Goal: Transaction & Acquisition: Obtain resource

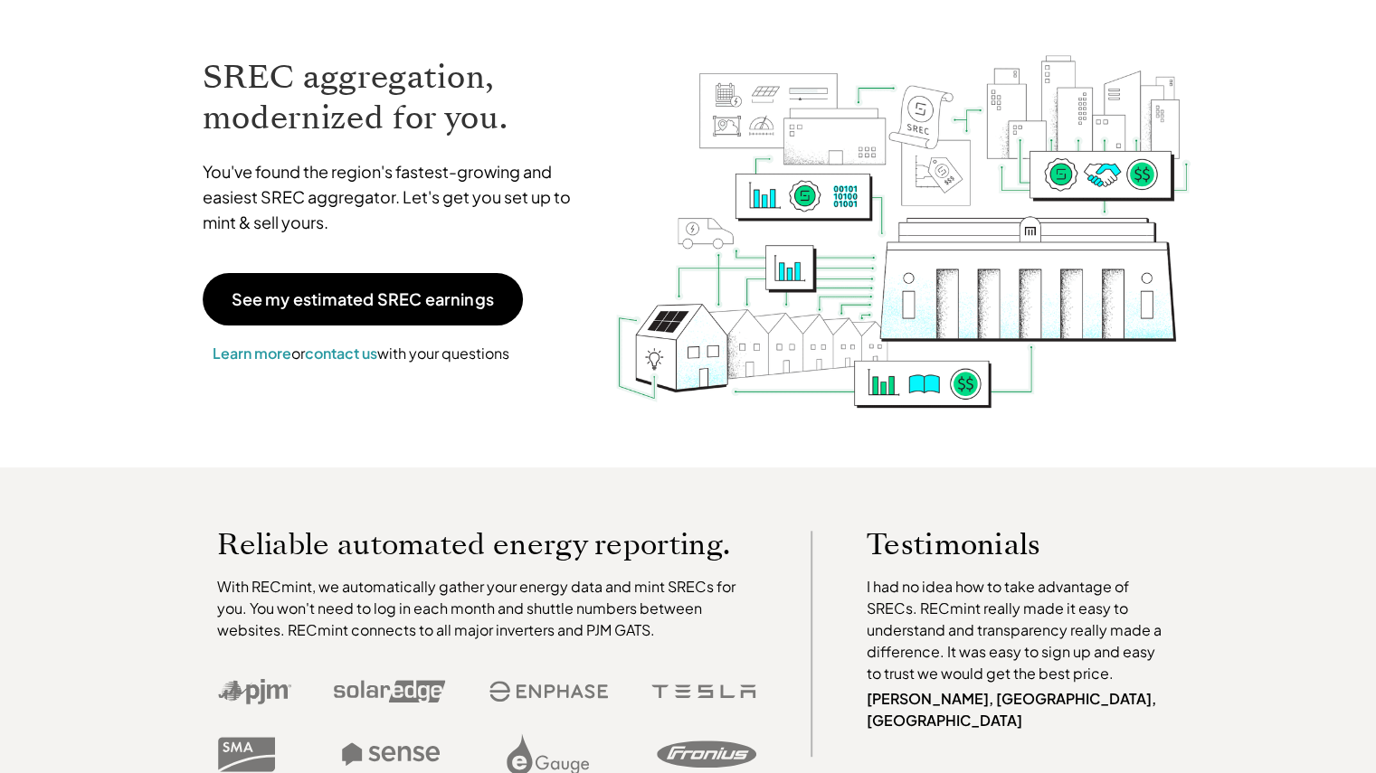
scroll to position [104, 0]
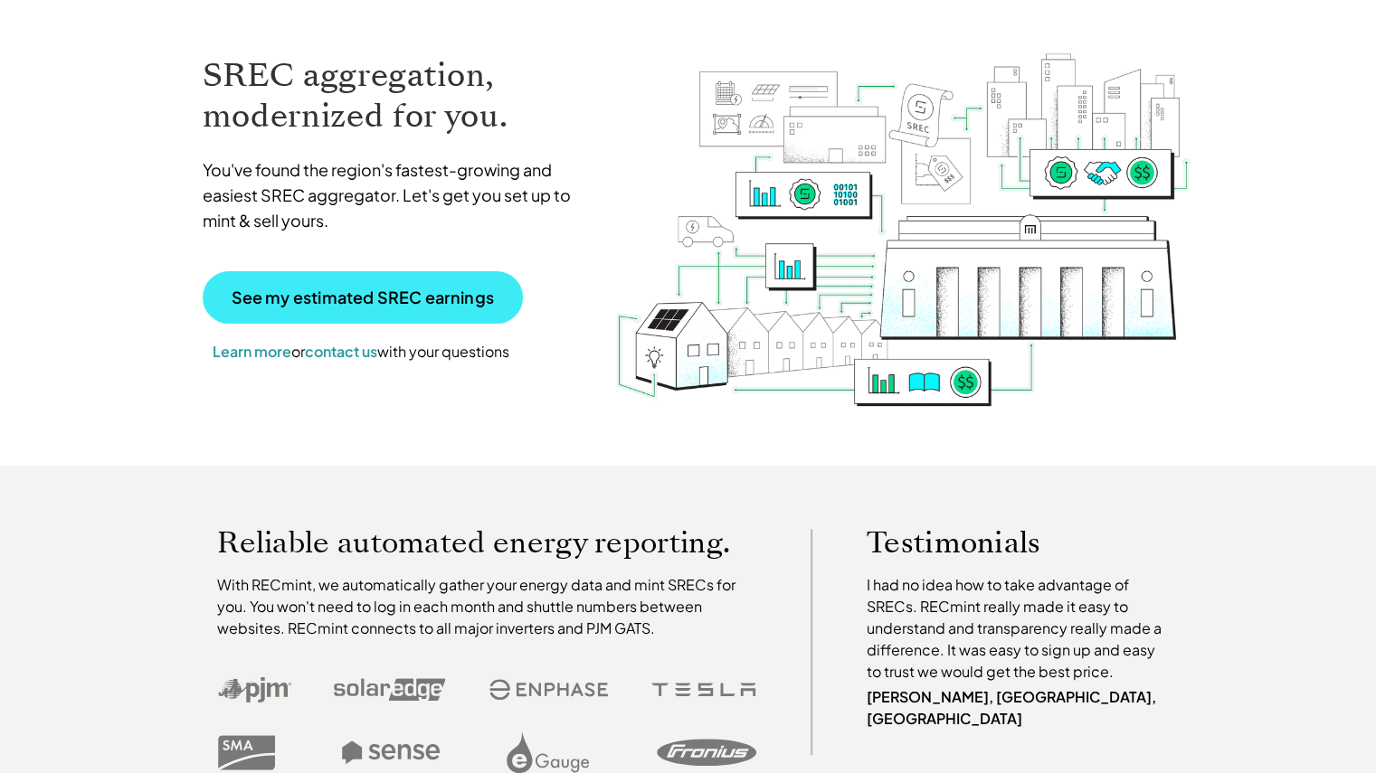
click at [383, 292] on p "See my estimated SREC earnings" at bounding box center [363, 297] width 262 height 16
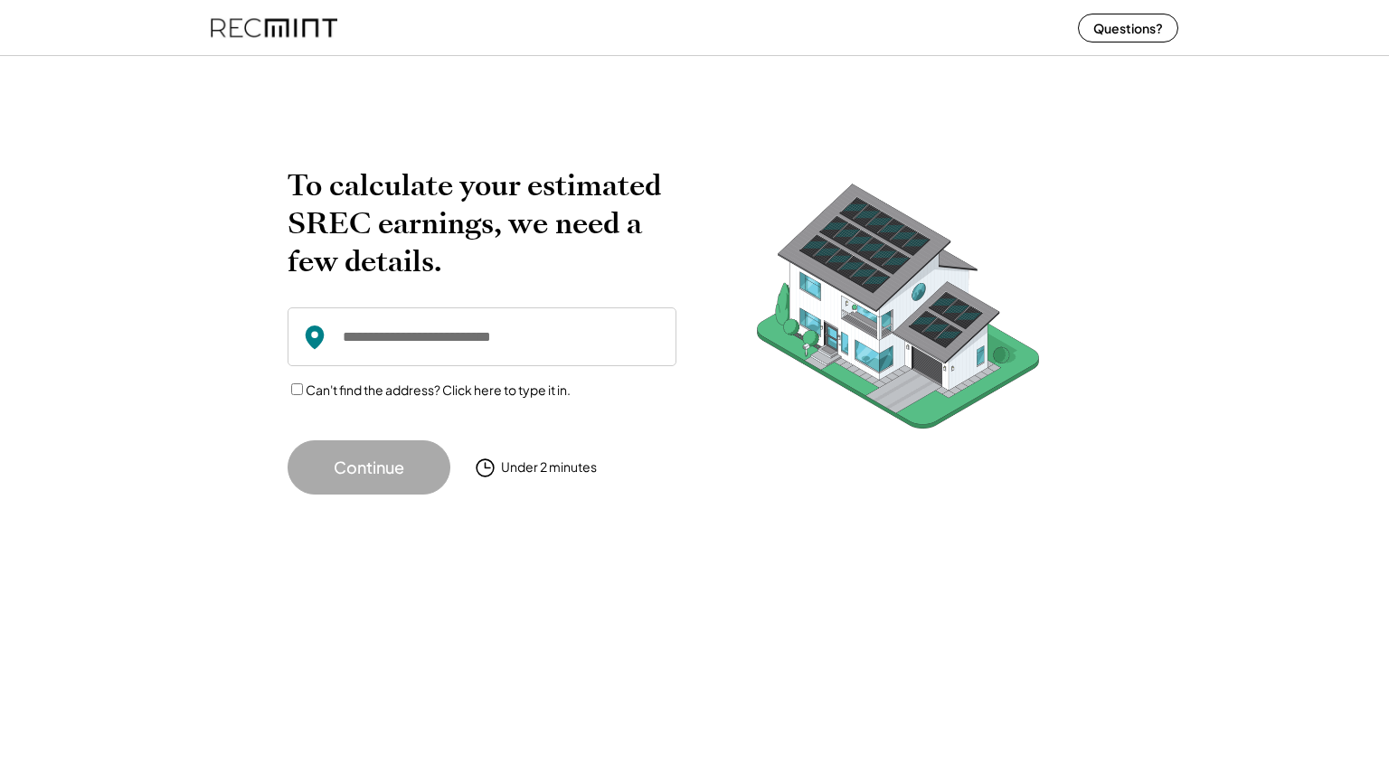
click at [392, 327] on input "input" at bounding box center [482, 337] width 389 height 59
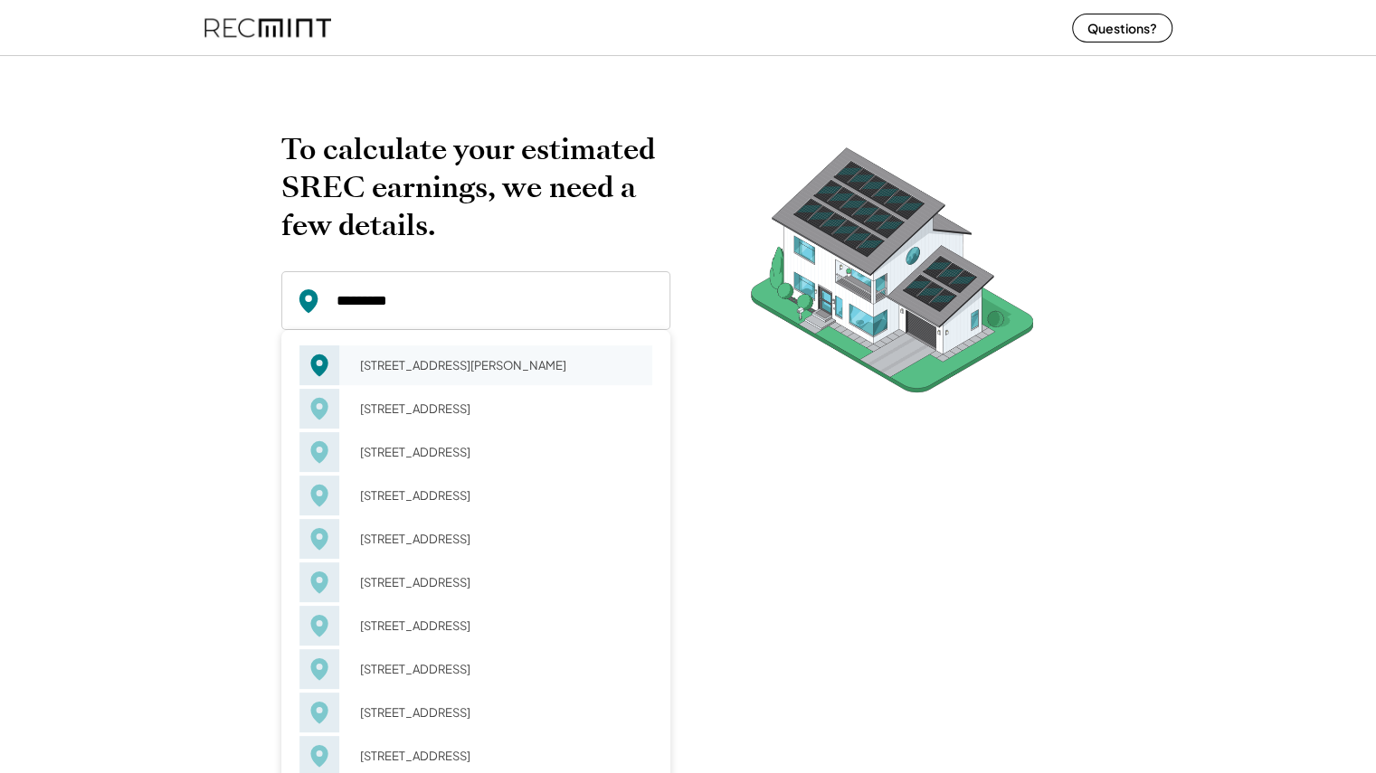
click at [397, 355] on div "17 Knolls Dr Jackson, NJ 08527" at bounding box center [500, 365] width 304 height 25
type input "**********"
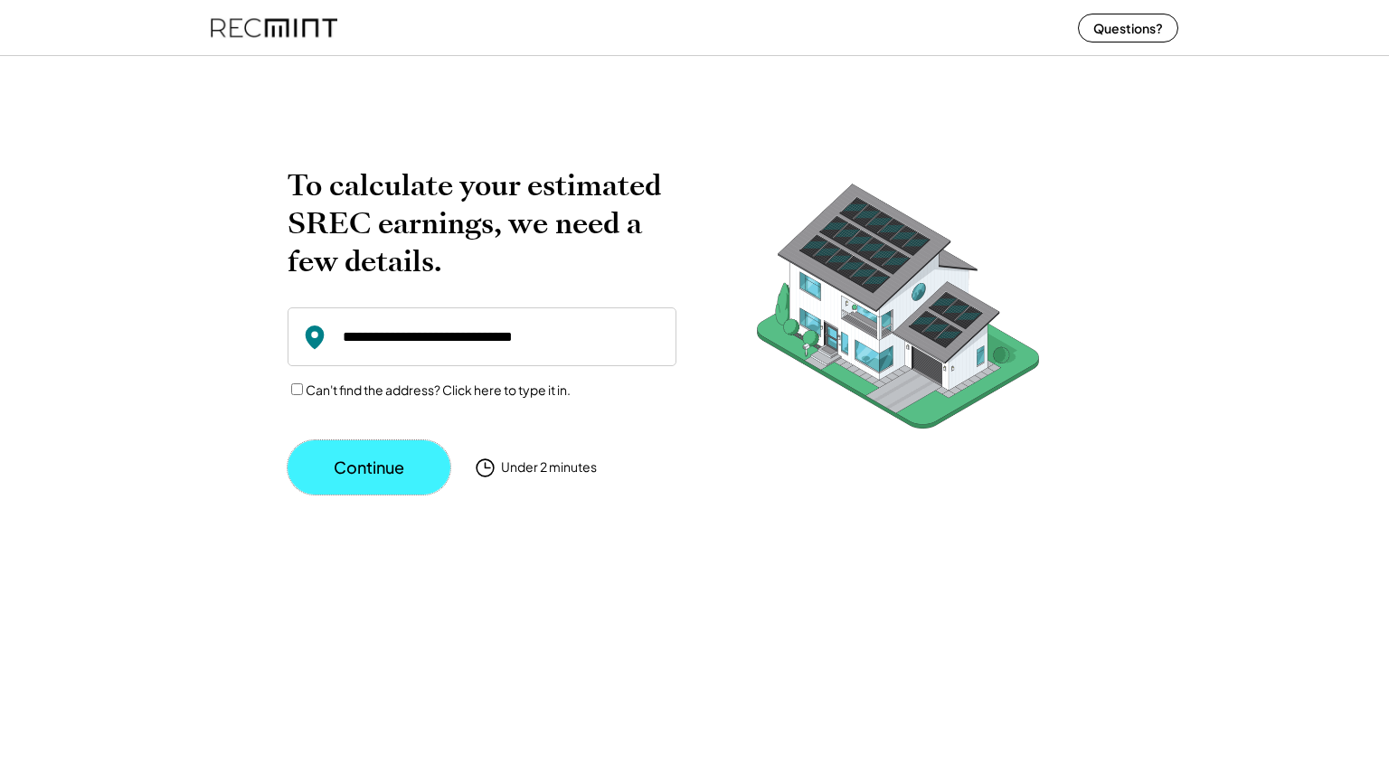
click at [369, 458] on button "Continue" at bounding box center [369, 467] width 163 height 54
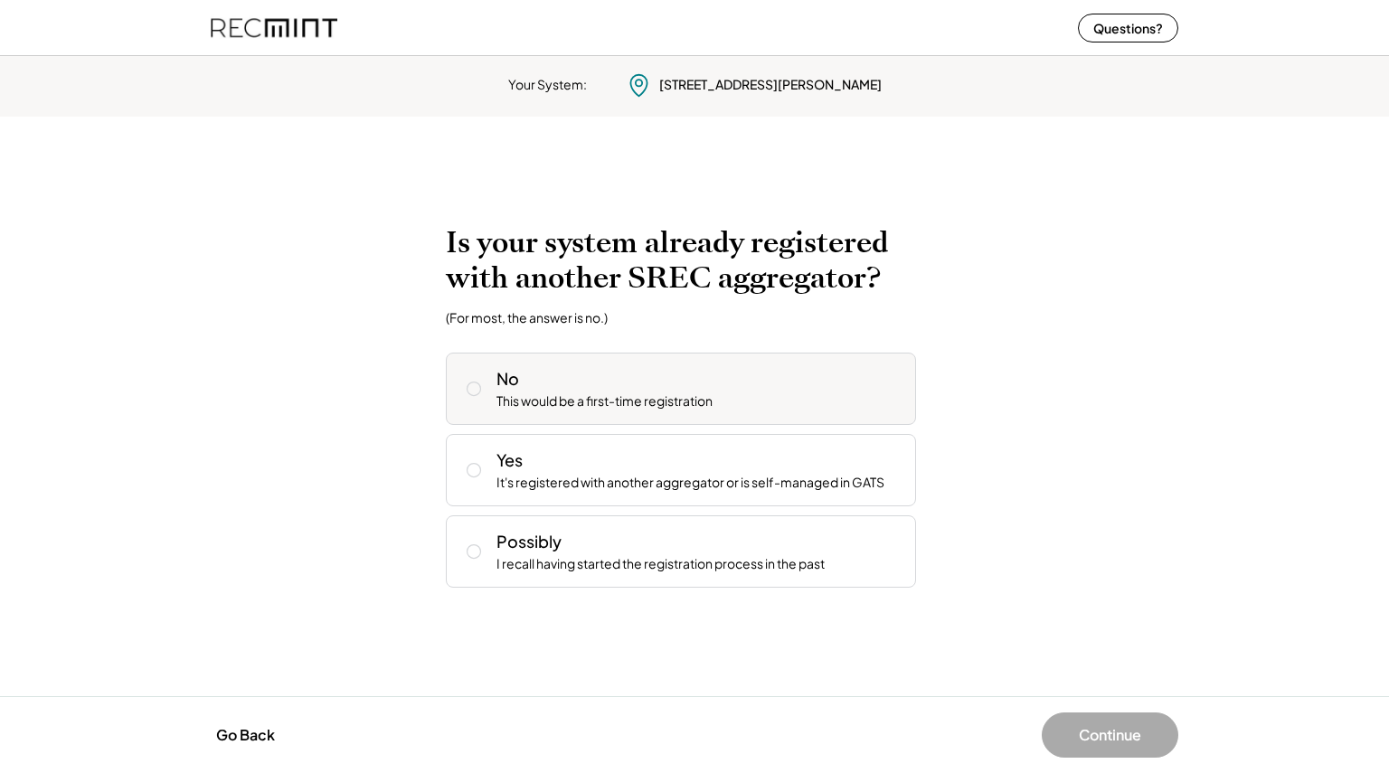
click at [561, 390] on div "No This would be a first-time registration" at bounding box center [699, 388] width 405 height 43
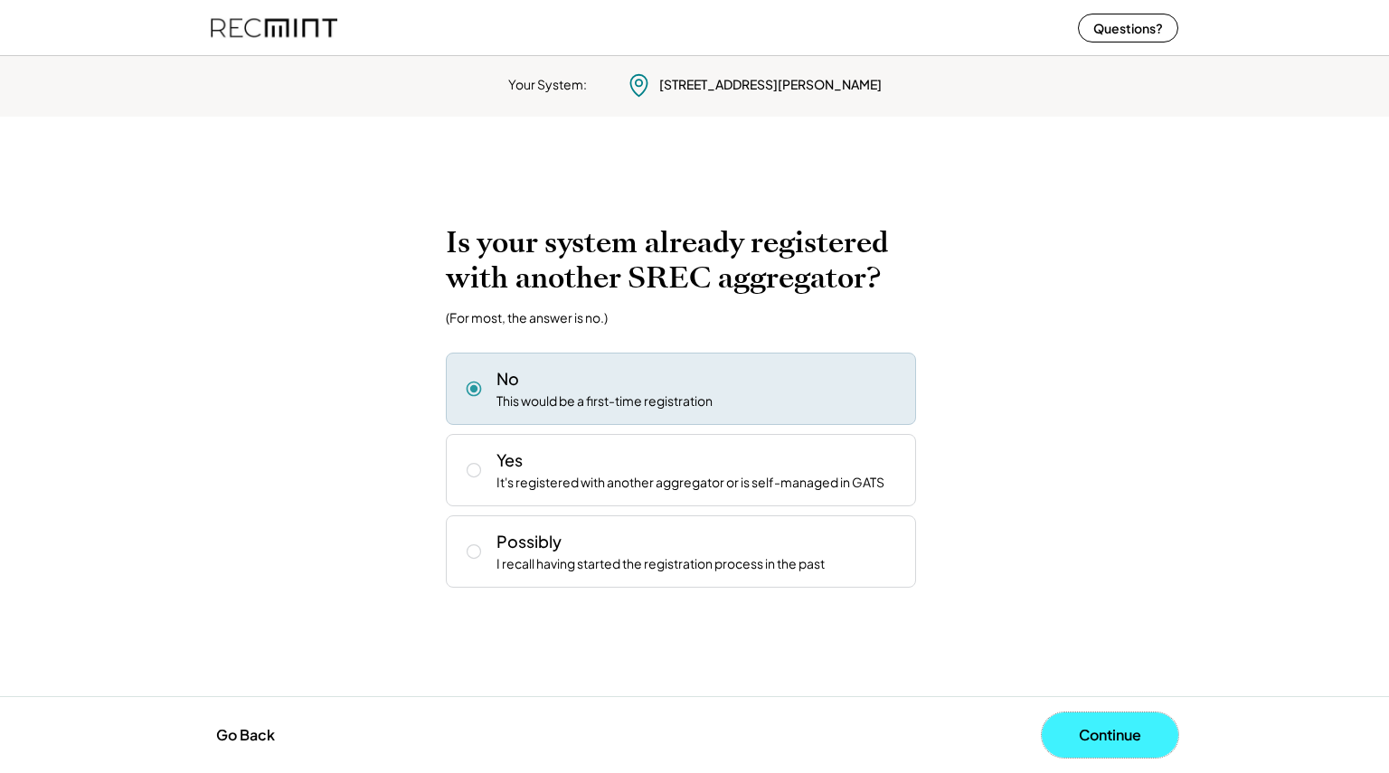
click at [1098, 731] on button "Continue" at bounding box center [1110, 735] width 137 height 45
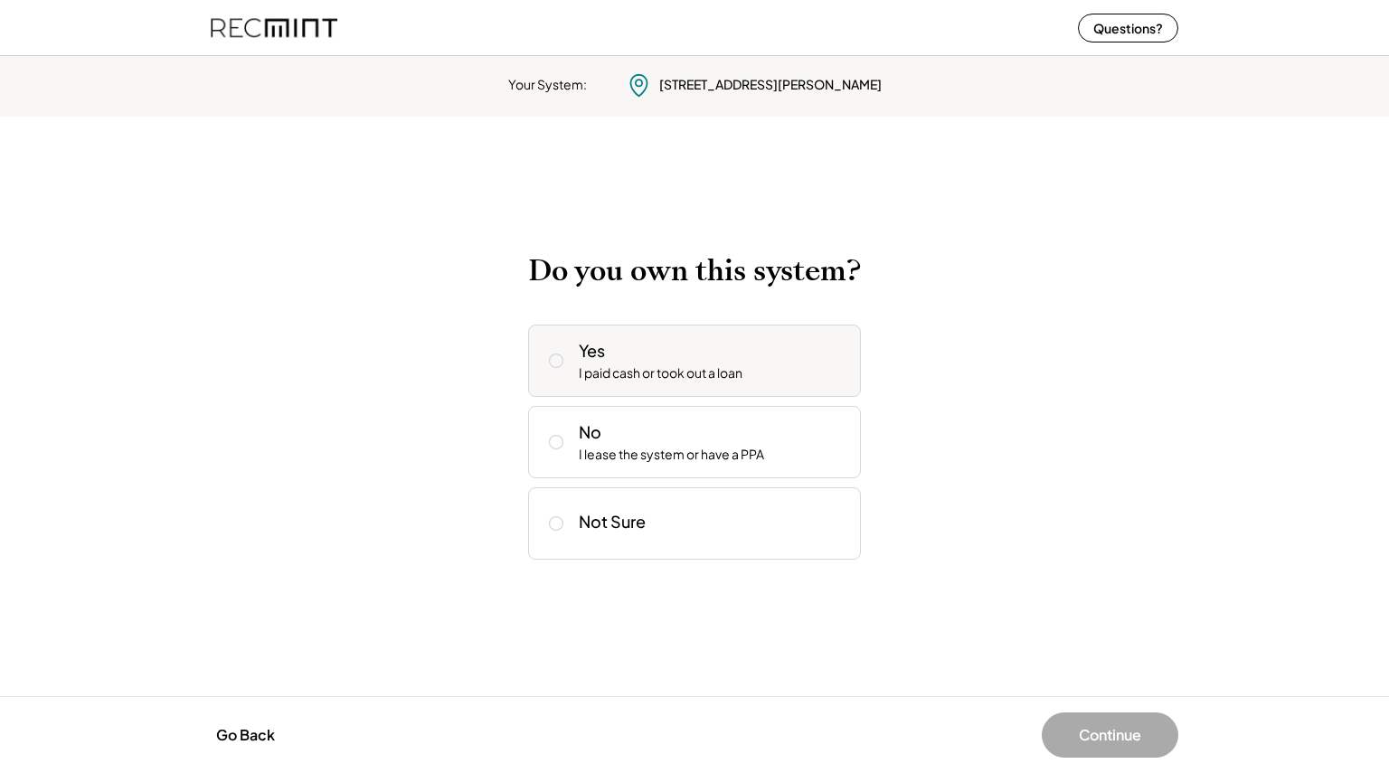
click at [678, 381] on div "I paid cash or took out a loan" at bounding box center [661, 374] width 164 height 18
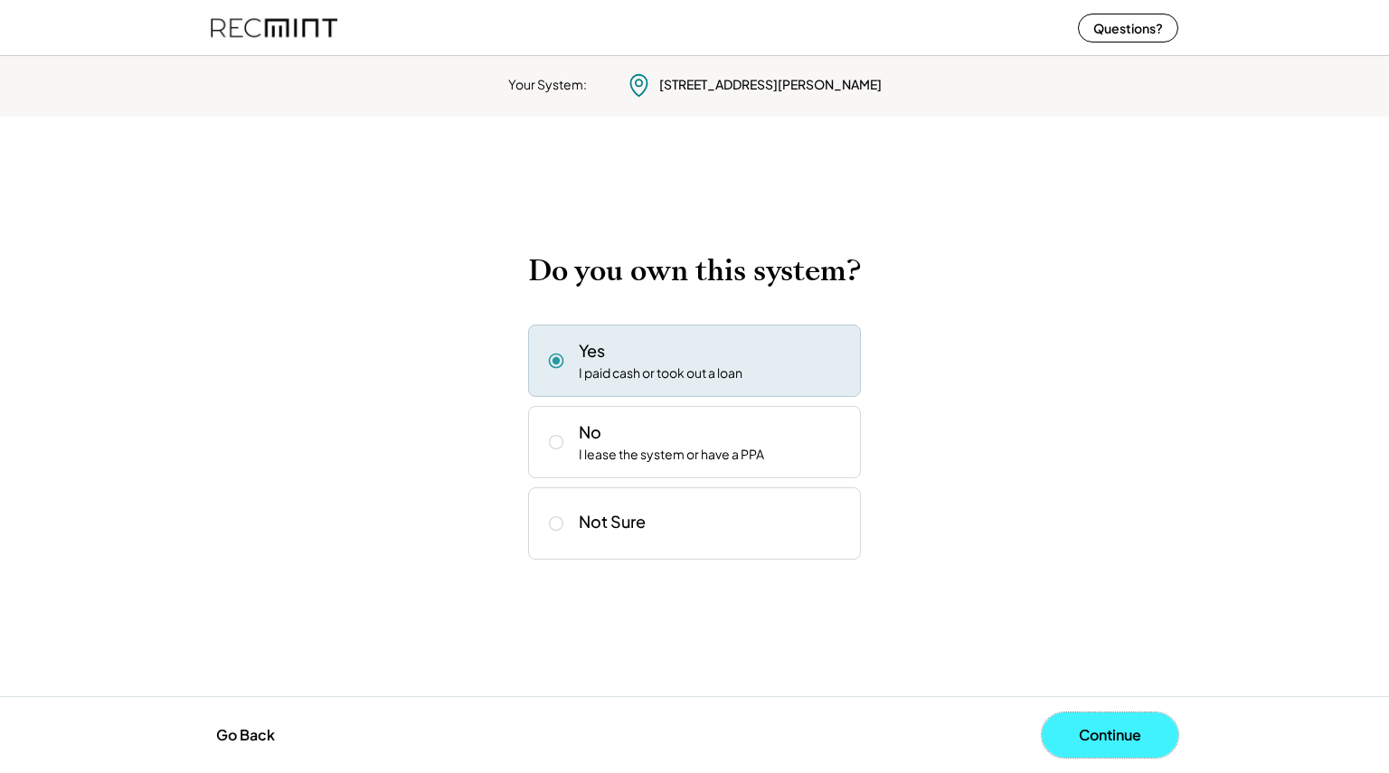
click at [1089, 732] on button "Continue" at bounding box center [1110, 735] width 137 height 45
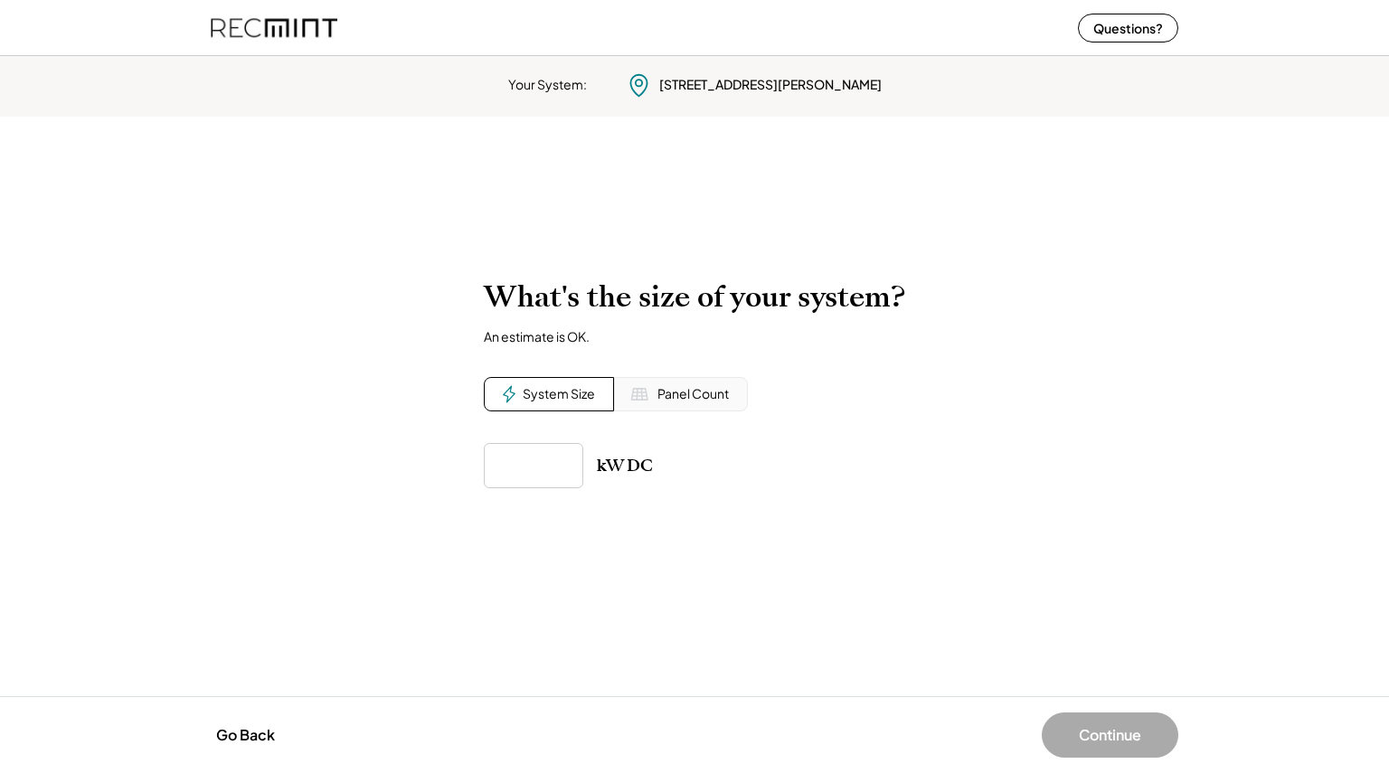
click at [659, 392] on div "Panel Count" at bounding box center [693, 394] width 71 height 18
click at [546, 407] on div "System Size" at bounding box center [549, 394] width 130 height 34
click at [641, 390] on img at bounding box center [639, 394] width 18 height 18
click at [563, 439] on div "What's the size of your system? An estimate is OK. System Size Panel Count kW D…" at bounding box center [695, 383] width 422 height 208
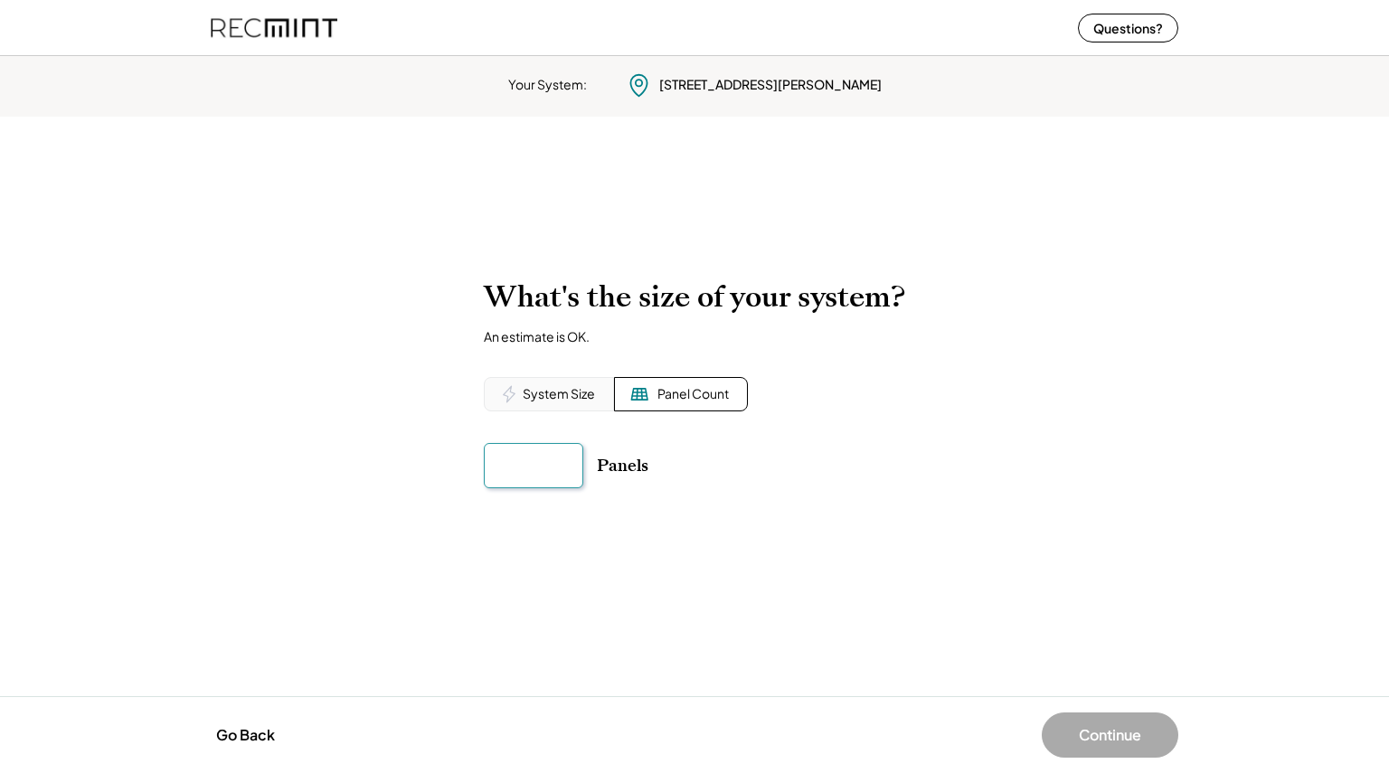
click at [545, 466] on input "input" at bounding box center [533, 465] width 99 height 45
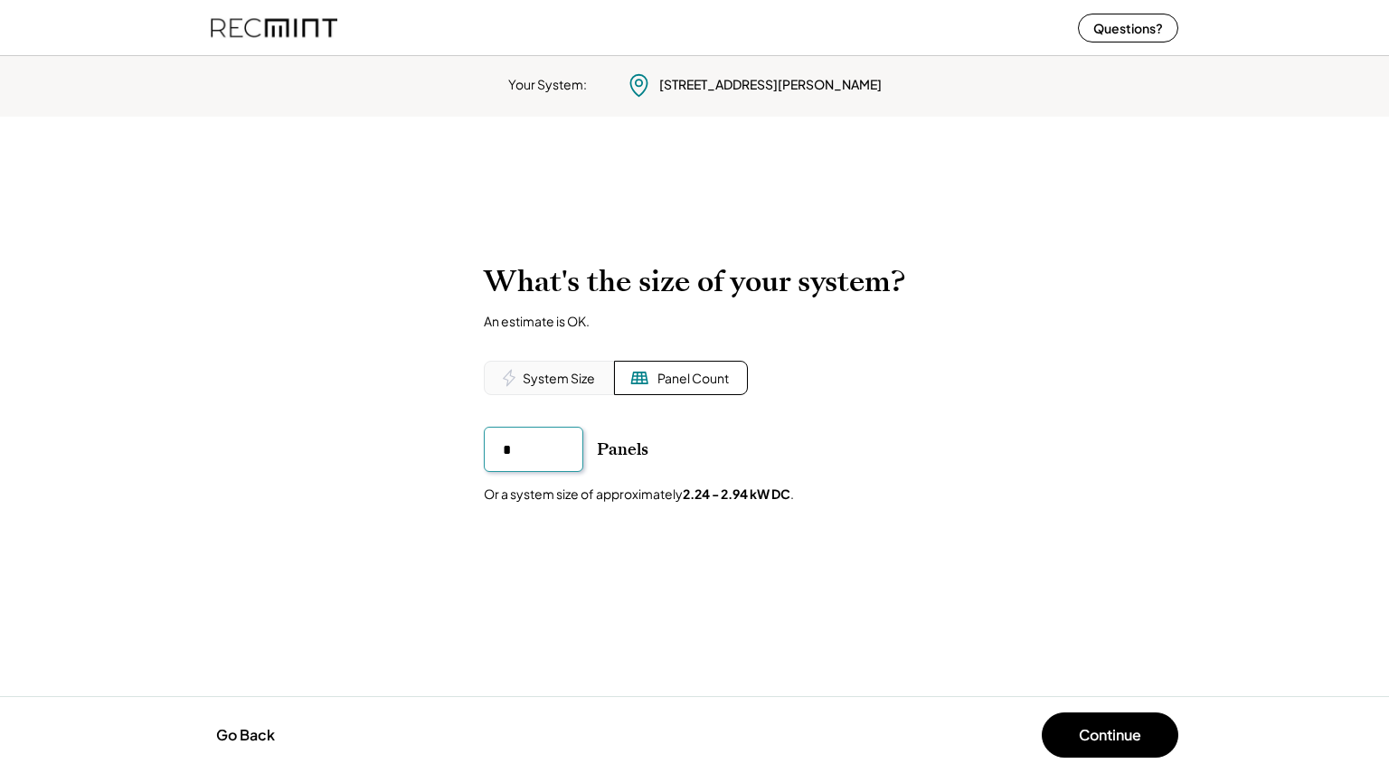
type input "**"
click at [791, 412] on div "What's the size of your system? An estimate is OK. System Size Panel Count kW D…" at bounding box center [695, 384] width 422 height 240
click at [1096, 742] on button "Continue" at bounding box center [1110, 735] width 137 height 45
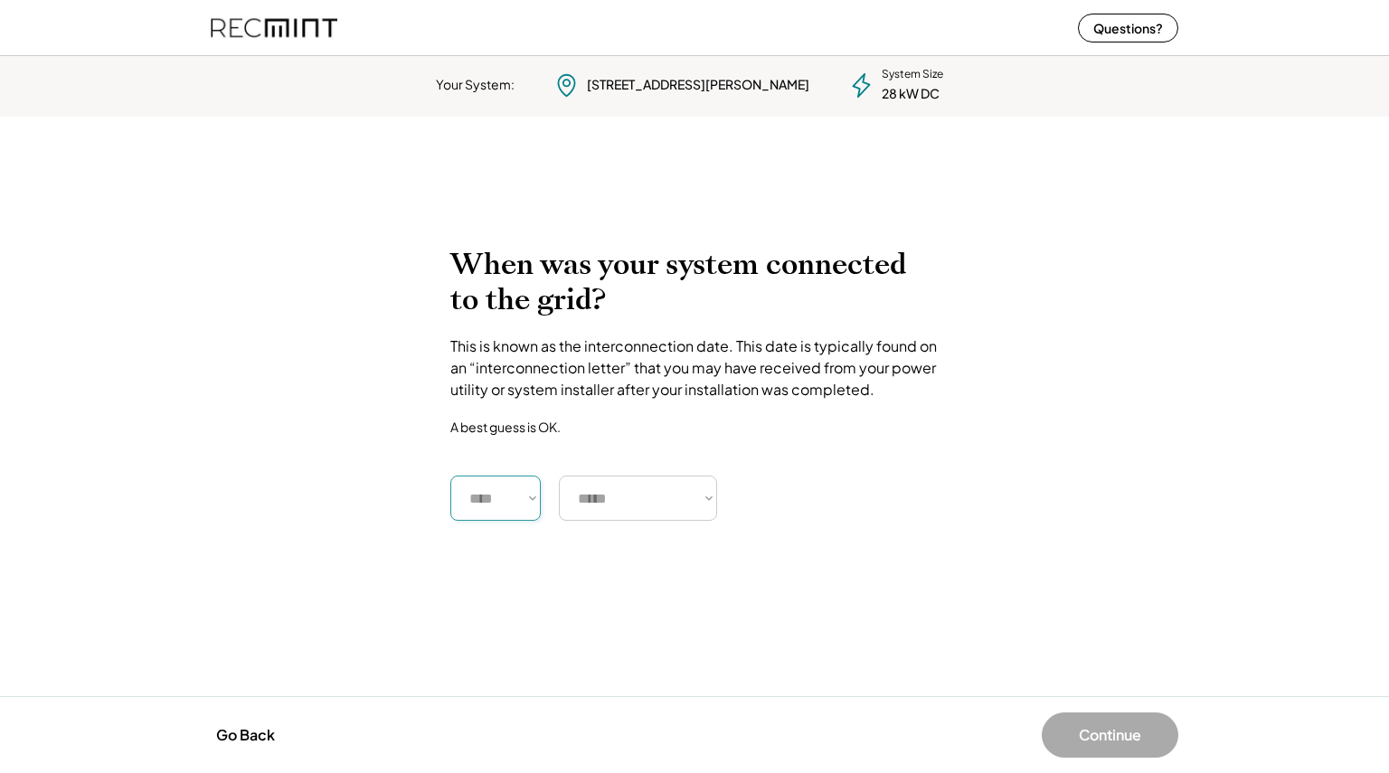
click at [513, 498] on select "**** **** **** **** **** **** **** **** **** **** **** **** **** **** ****" at bounding box center [495, 498] width 90 height 45
select select "****"
click at [450, 476] on select "**** **** **** **** **** **** **** **** **** **** **** **** **** **** ****" at bounding box center [495, 498] width 90 height 45
click at [698, 489] on select "***** ******* ******** ***** ***** *** **** **** ****** ********* ******* *****…" at bounding box center [638, 498] width 158 height 45
select select "**********"
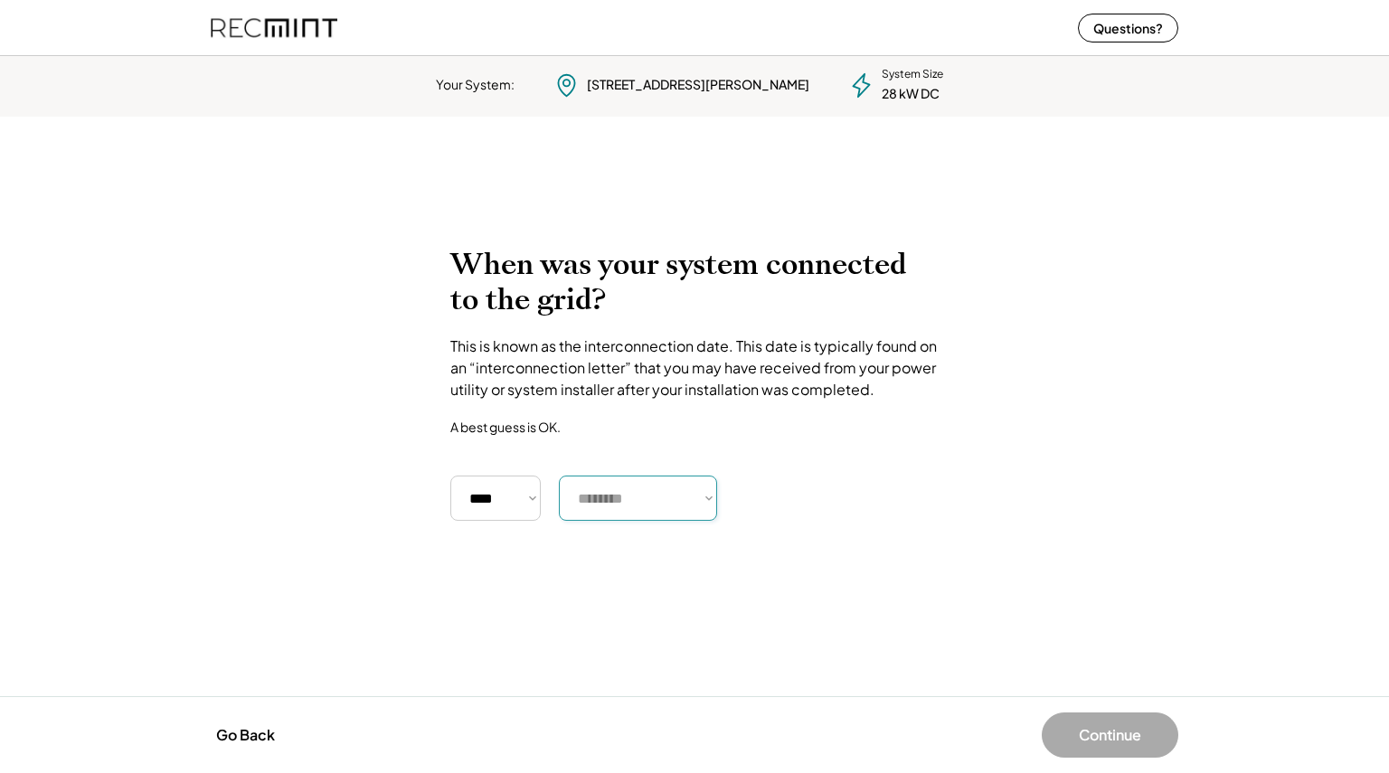
click at [559, 476] on select "***** ******* ******** ***** ***** *** **** **** ****** ********* ******* *****…" at bounding box center [638, 498] width 158 height 45
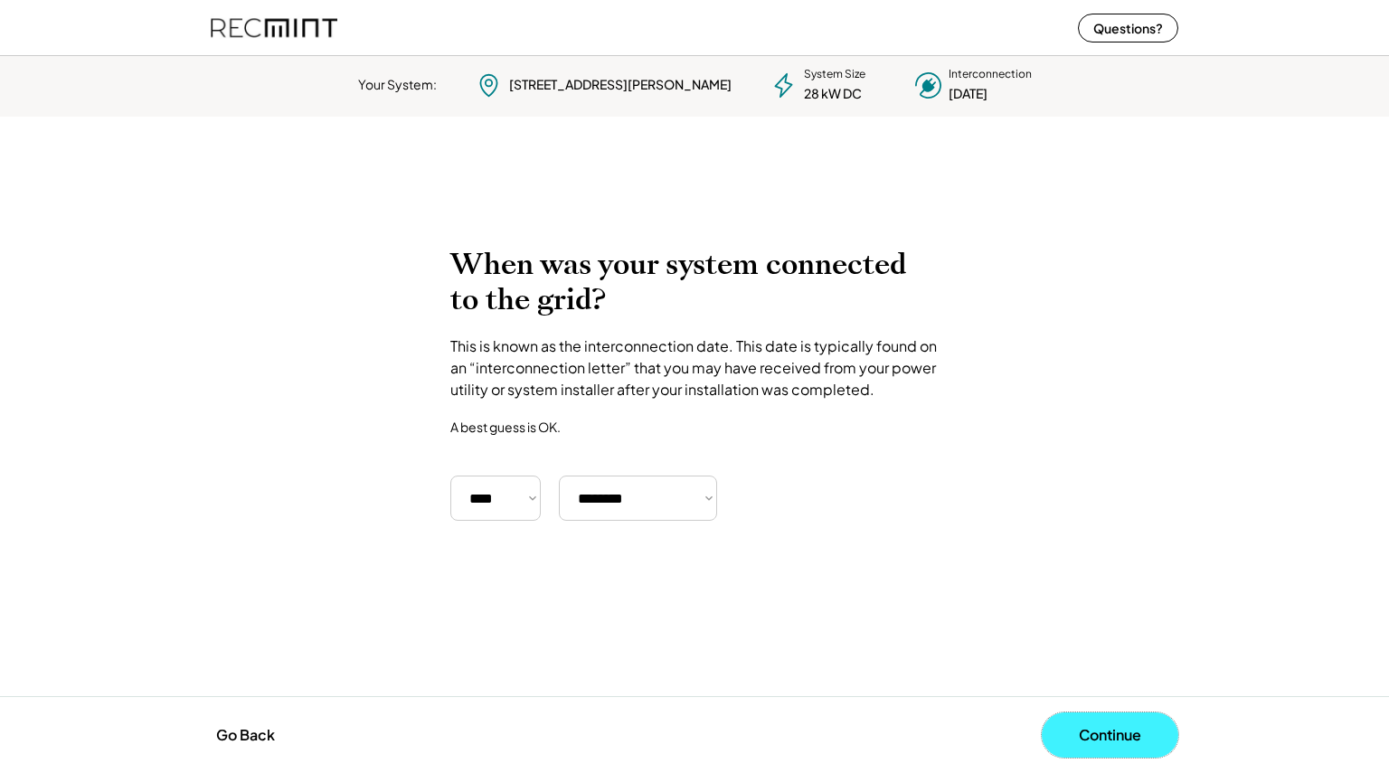
click at [1111, 739] on button "Continue" at bounding box center [1110, 735] width 137 height 45
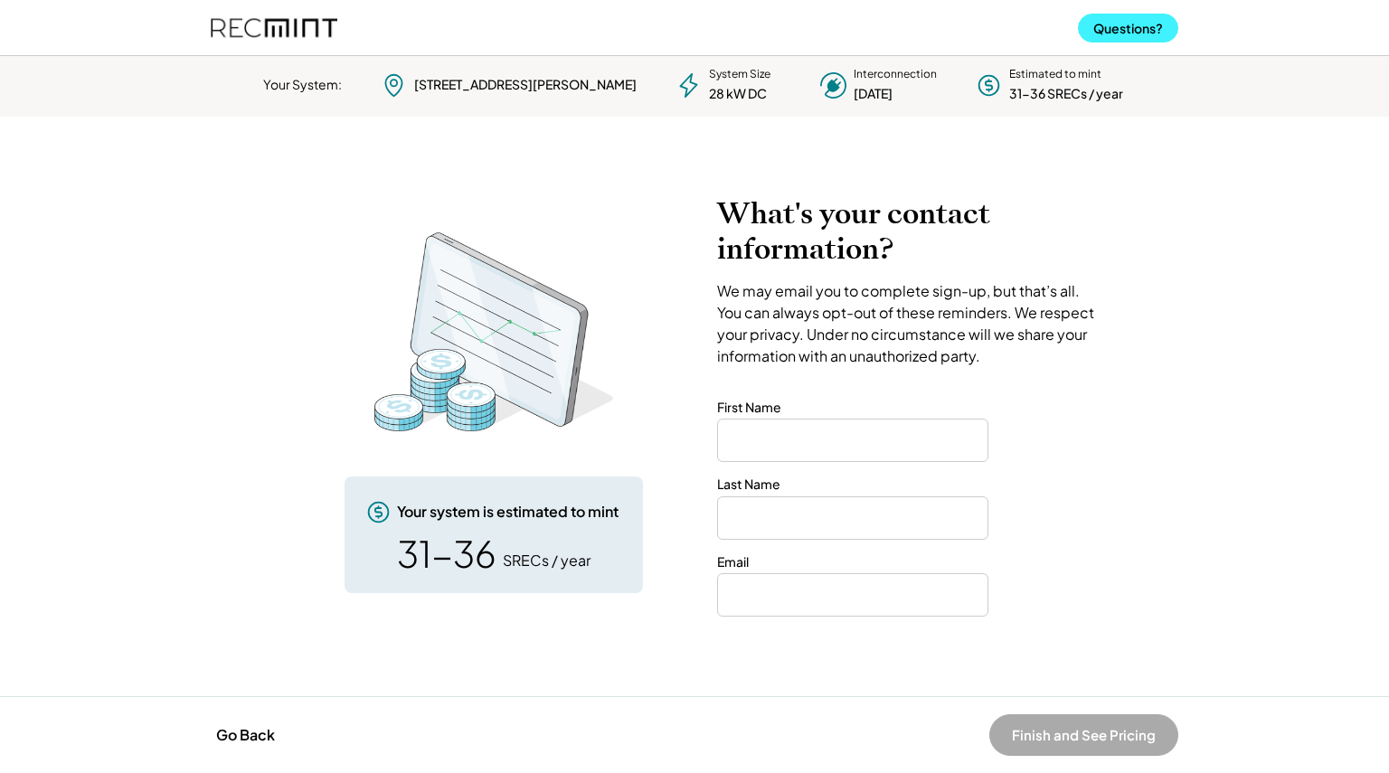
click at [1113, 29] on button "Questions?" at bounding box center [1128, 28] width 100 height 29
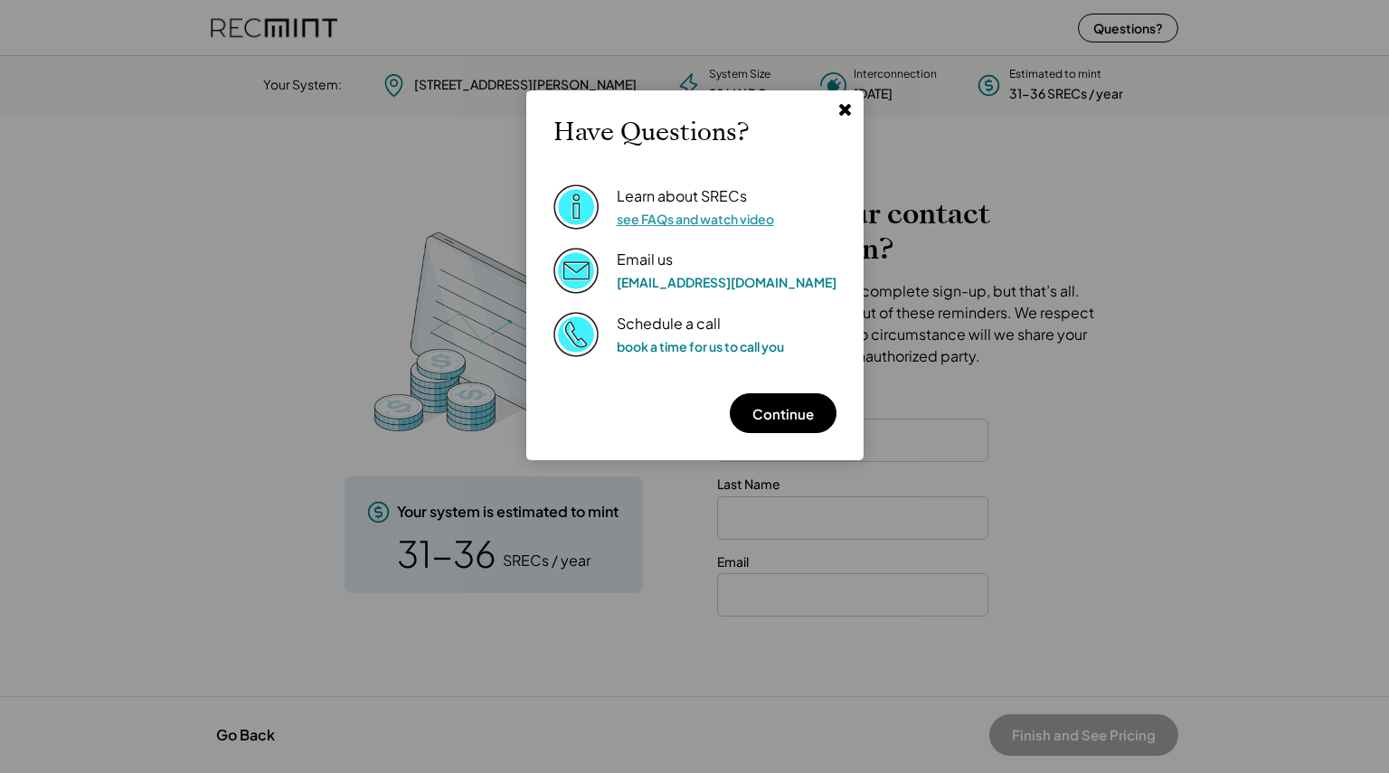
click at [731, 213] on link "see FAQs and watch video" at bounding box center [695, 219] width 157 height 16
click at [837, 117] on icon at bounding box center [845, 108] width 17 height 17
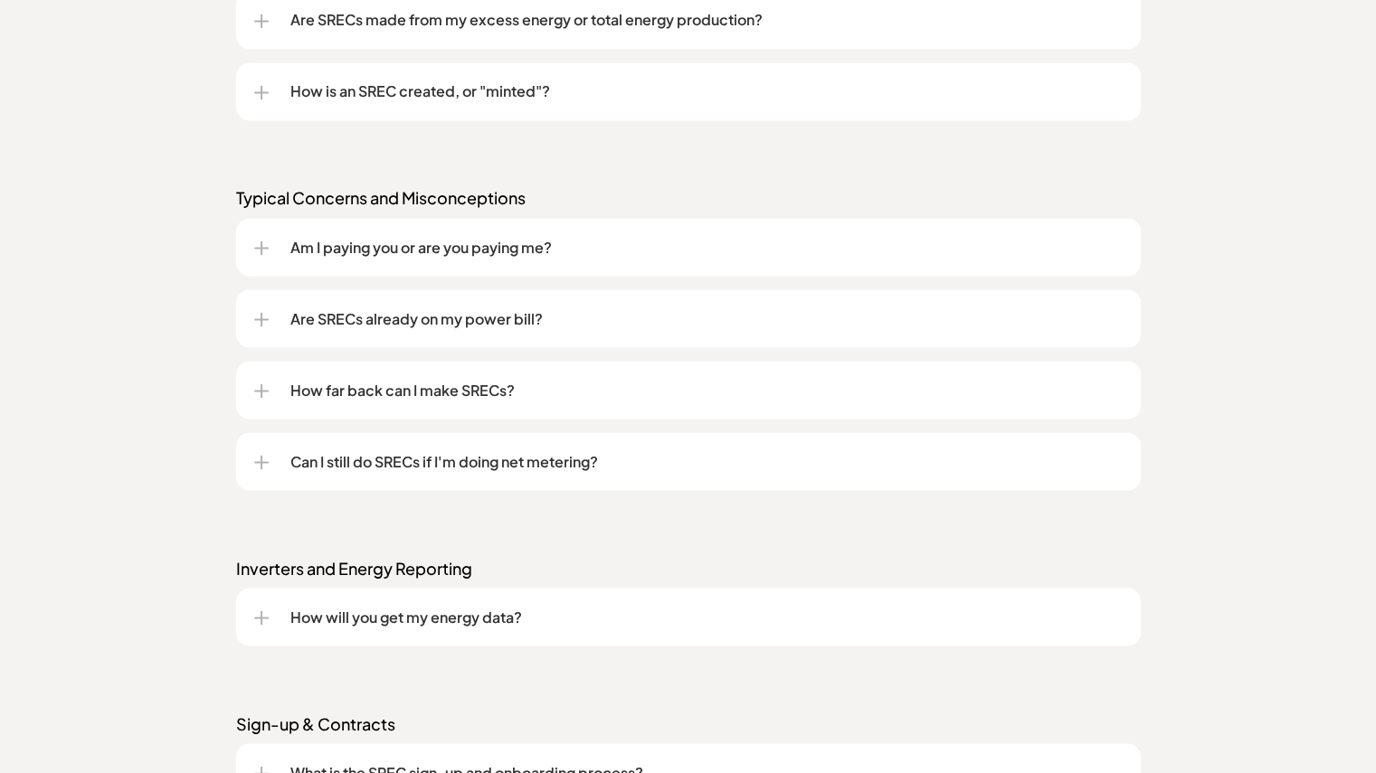
scroll to position [1816, 0]
click at [609, 243] on p "Am I paying you or are you paying me?" at bounding box center [706, 246] width 832 height 22
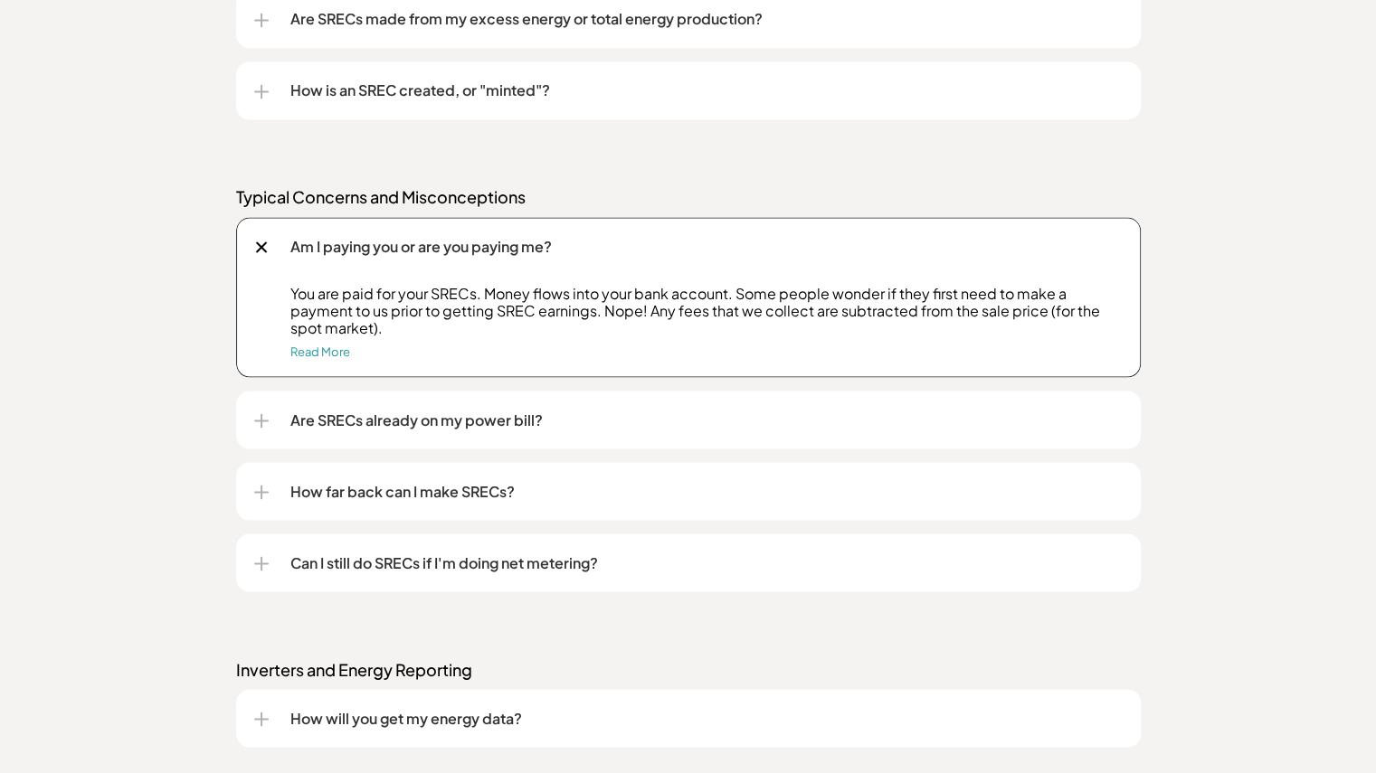
click at [609, 243] on p "Am I paying you or are you paying me?" at bounding box center [706, 246] width 832 height 22
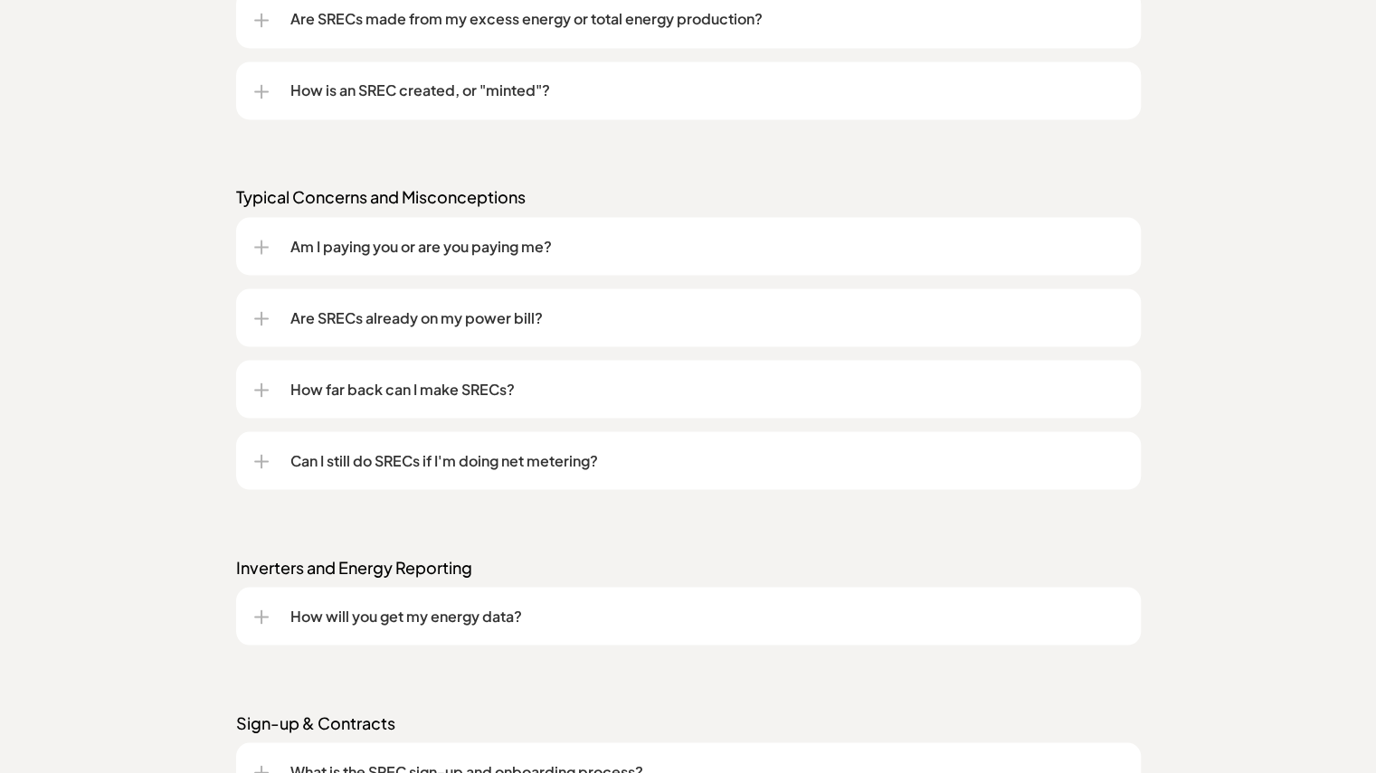
click at [592, 386] on p "How far back can I make SRECs?" at bounding box center [706, 389] width 832 height 22
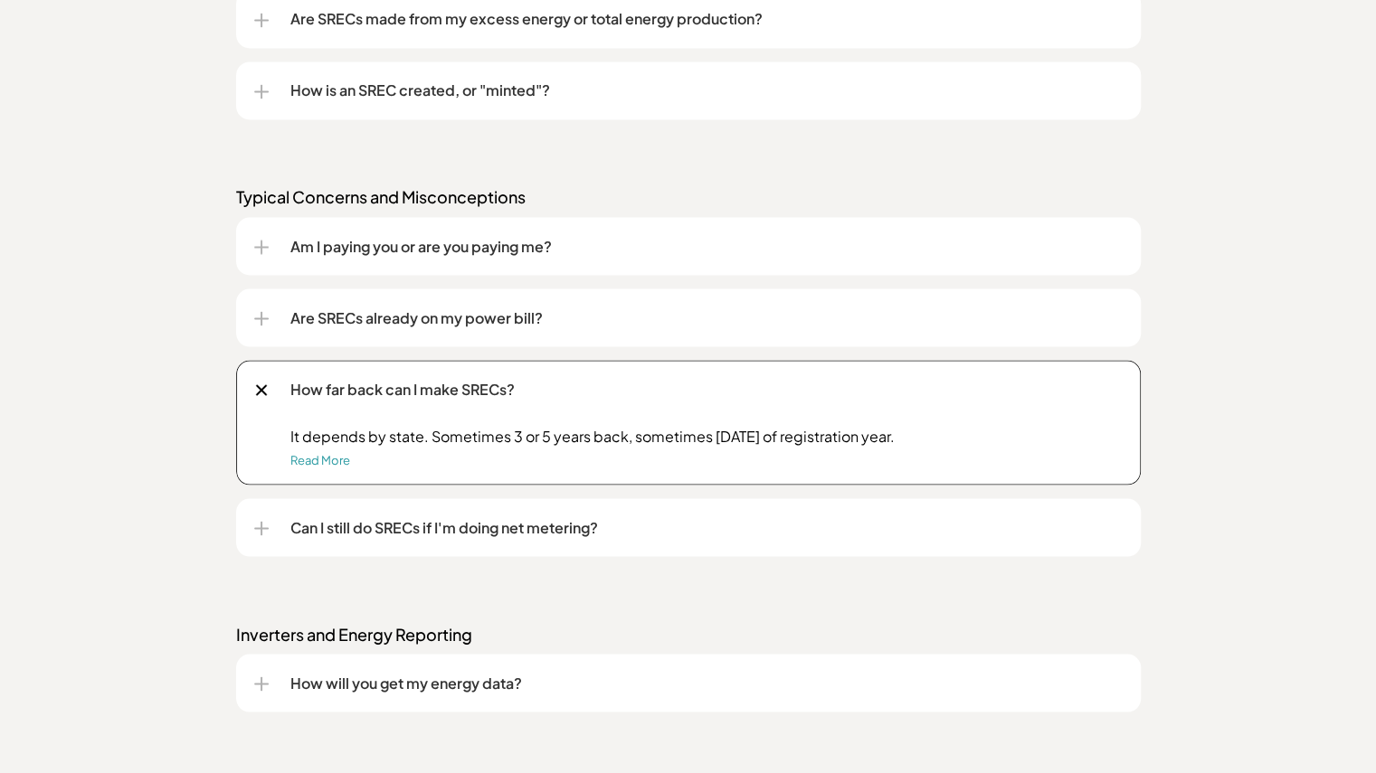
click at [592, 386] on p "How far back can I make SRECs?" at bounding box center [706, 389] width 832 height 22
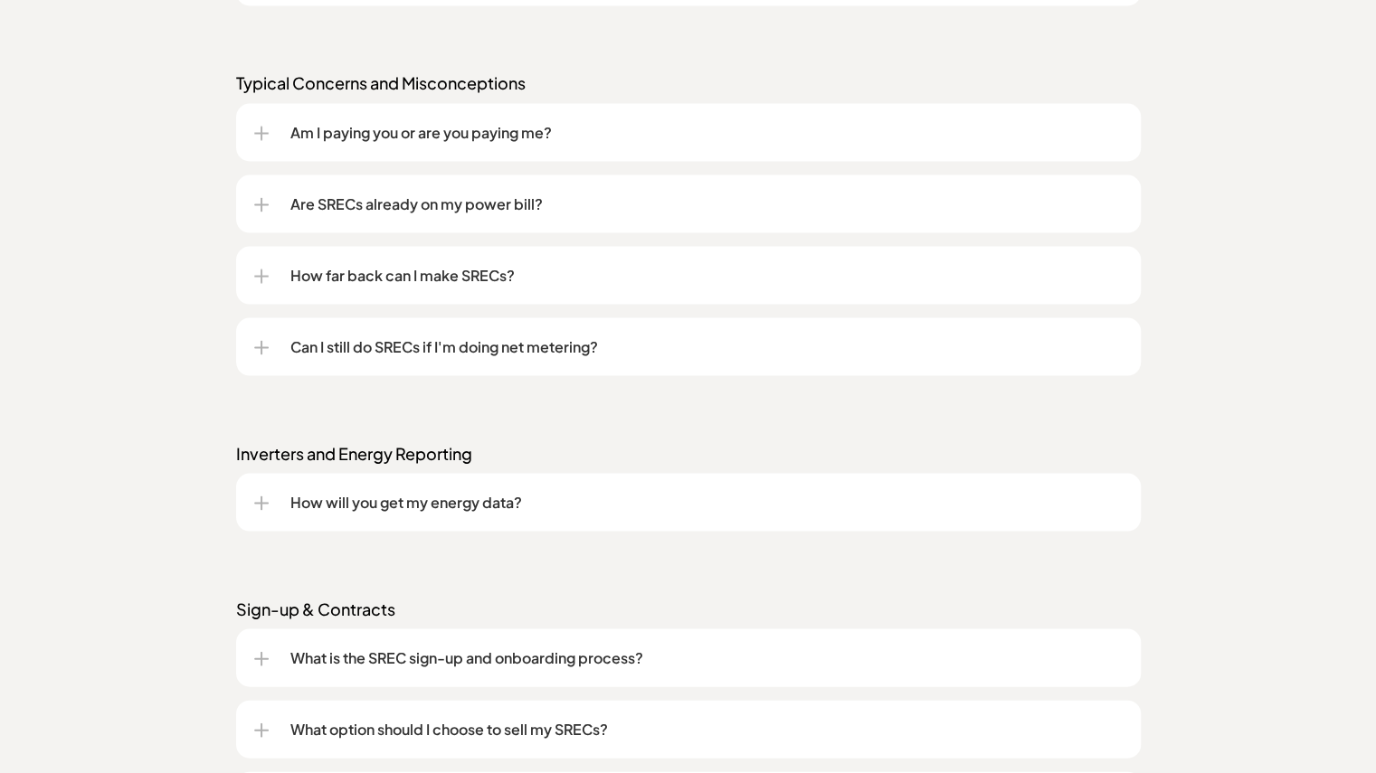
scroll to position [1937, 0]
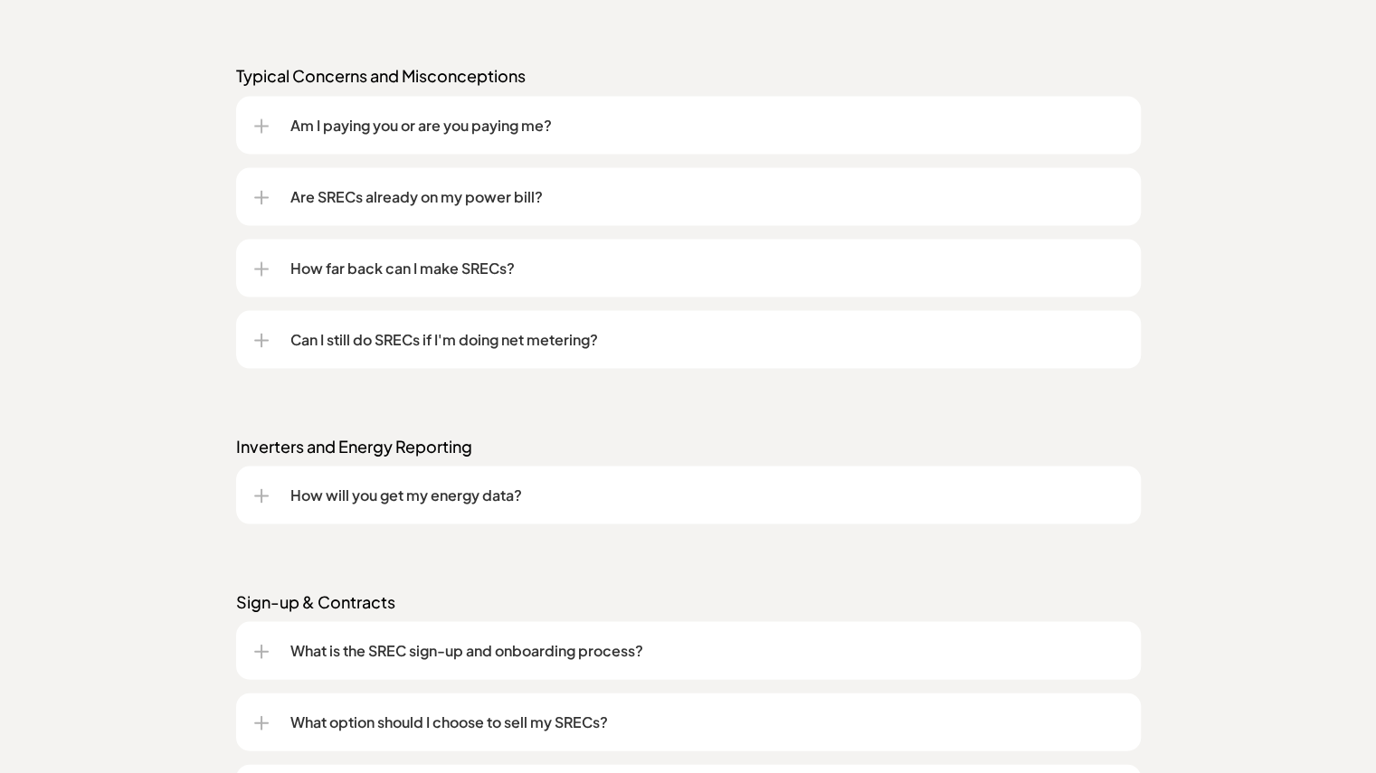
click at [546, 357] on div "Can I still do SRECs if I'm doing net metering?" at bounding box center [688, 339] width 868 height 58
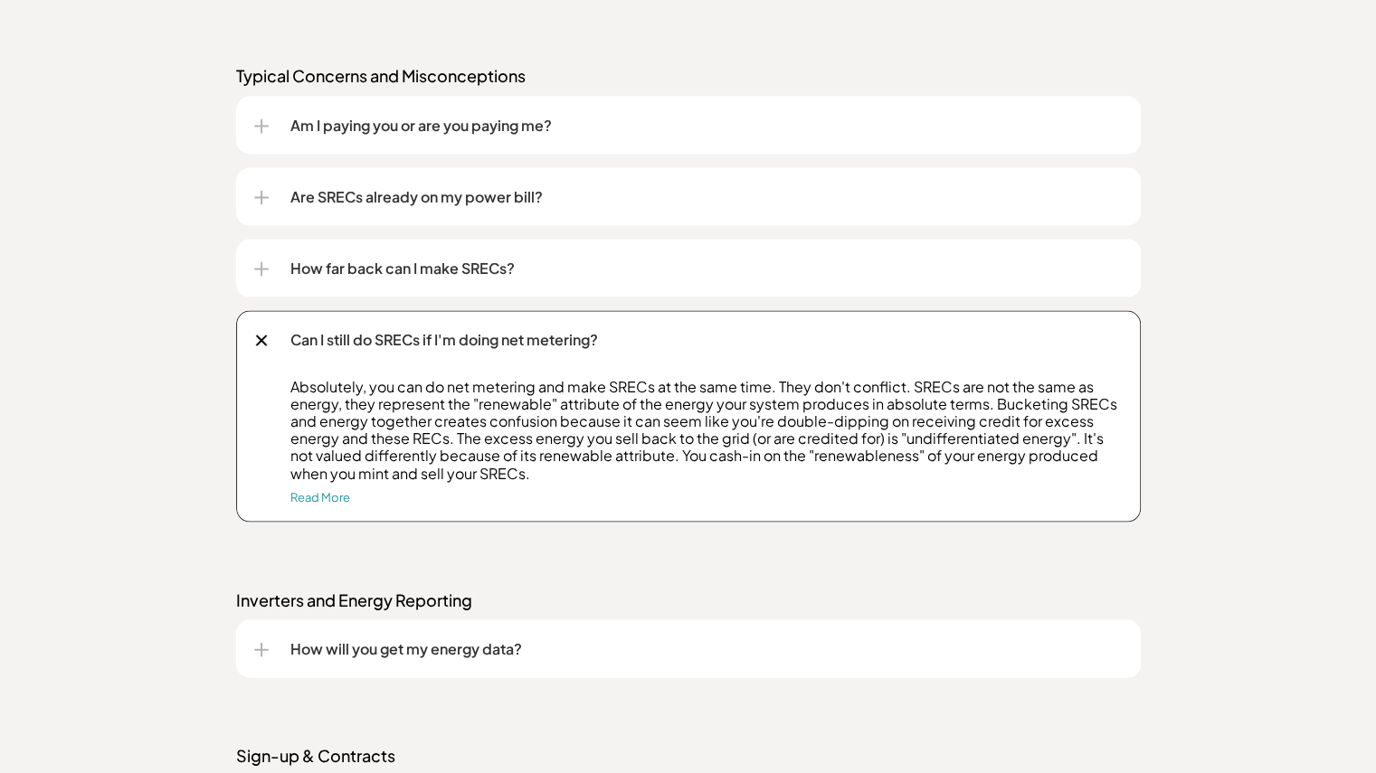
click at [543, 333] on p "Can I still do SRECs if I'm doing net metering?" at bounding box center [706, 339] width 832 height 22
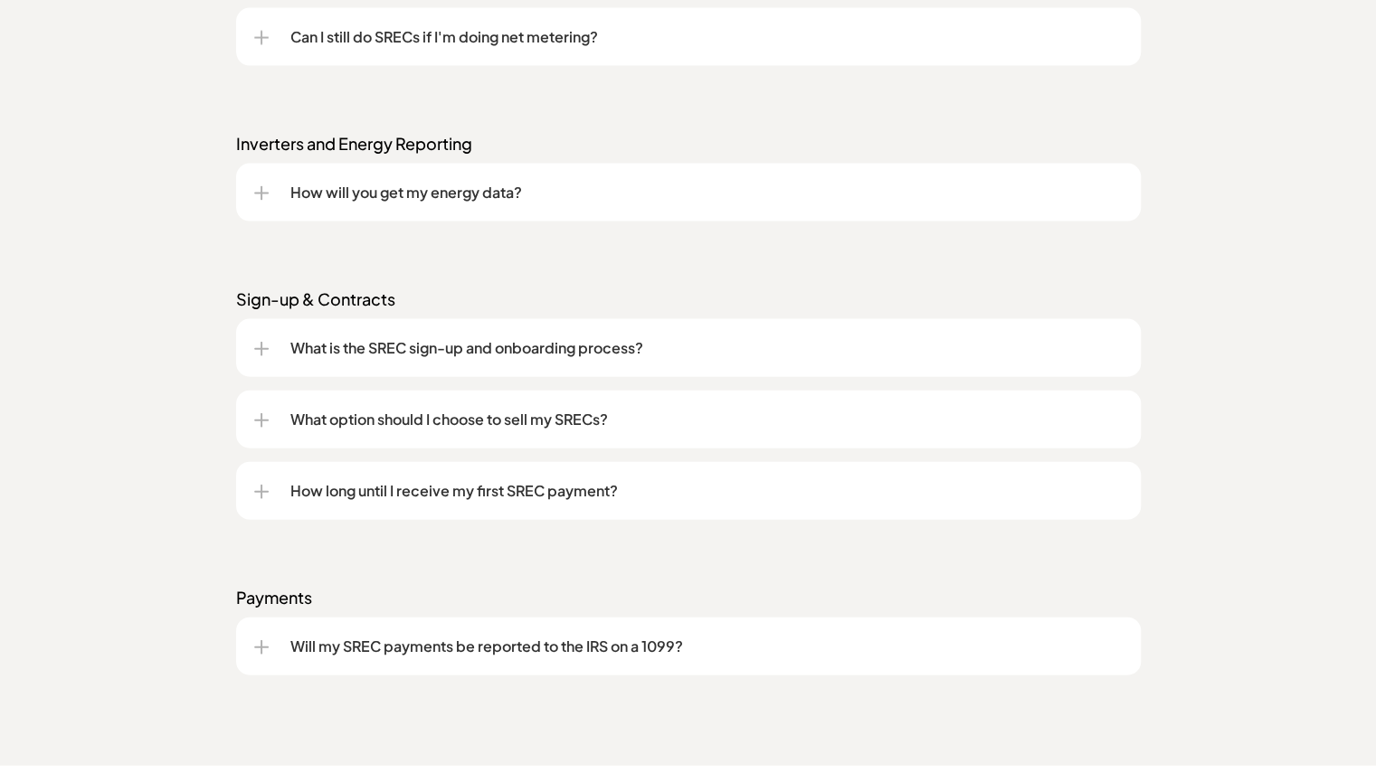
scroll to position [2251, 0]
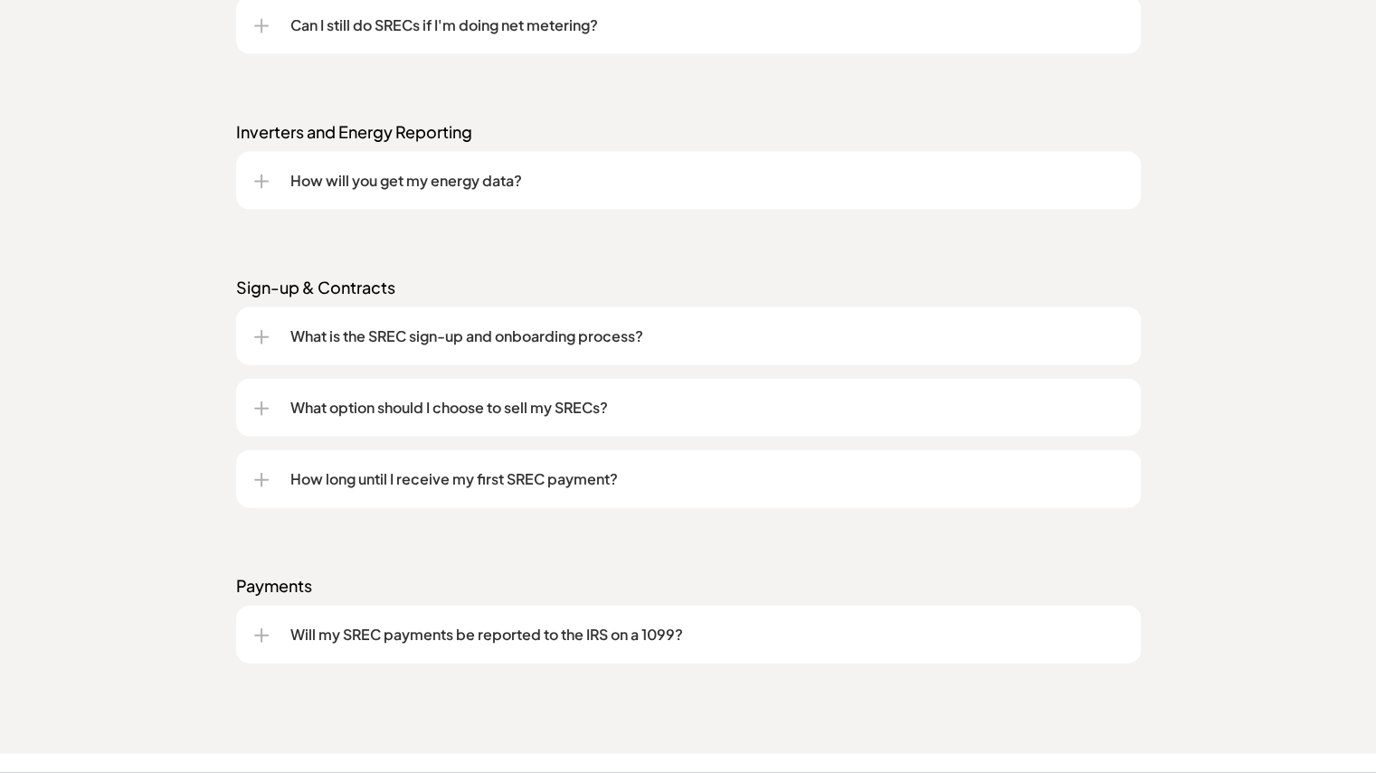
click at [517, 399] on p "What option should I choose to sell my SRECs?" at bounding box center [706, 408] width 832 height 22
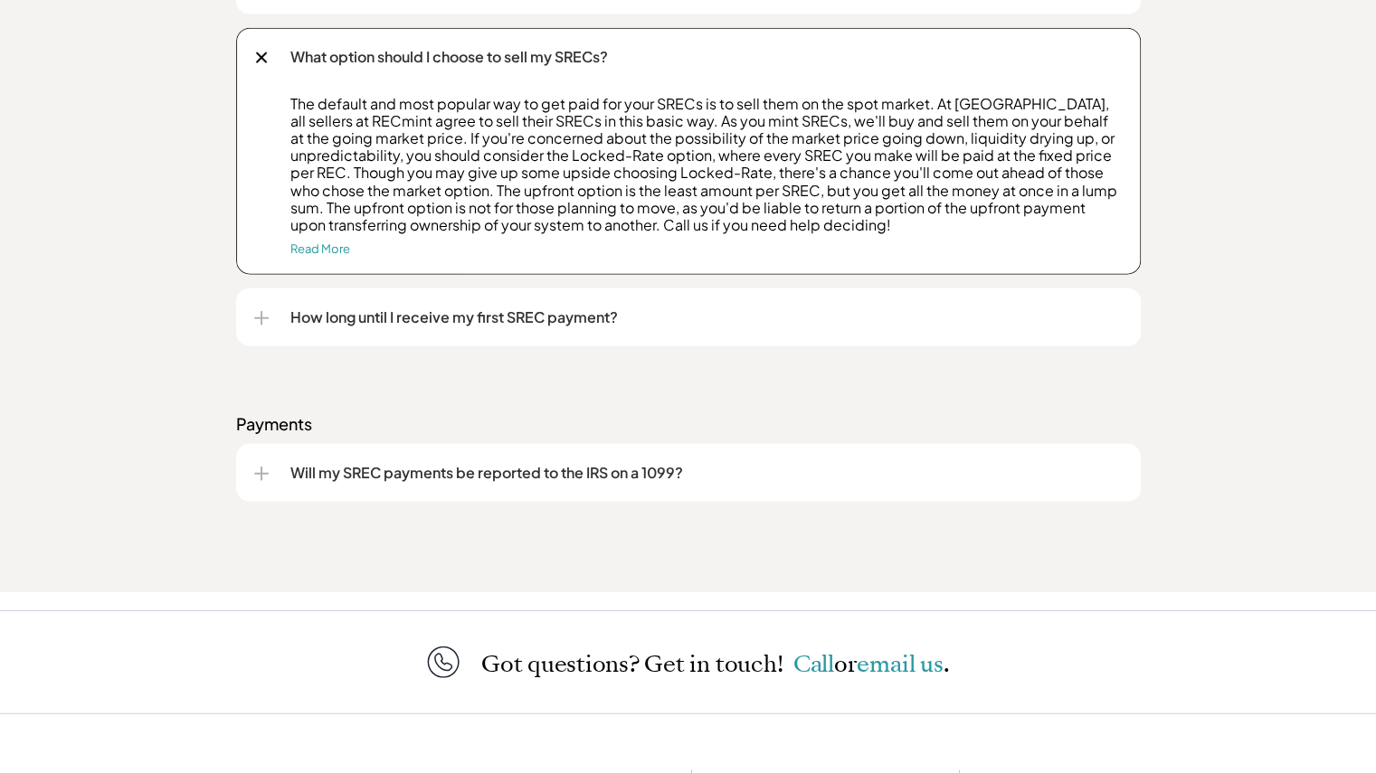
scroll to position [2604, 0]
click at [478, 301] on div "How long until I receive my first SREC payment?" at bounding box center [688, 316] width 868 height 58
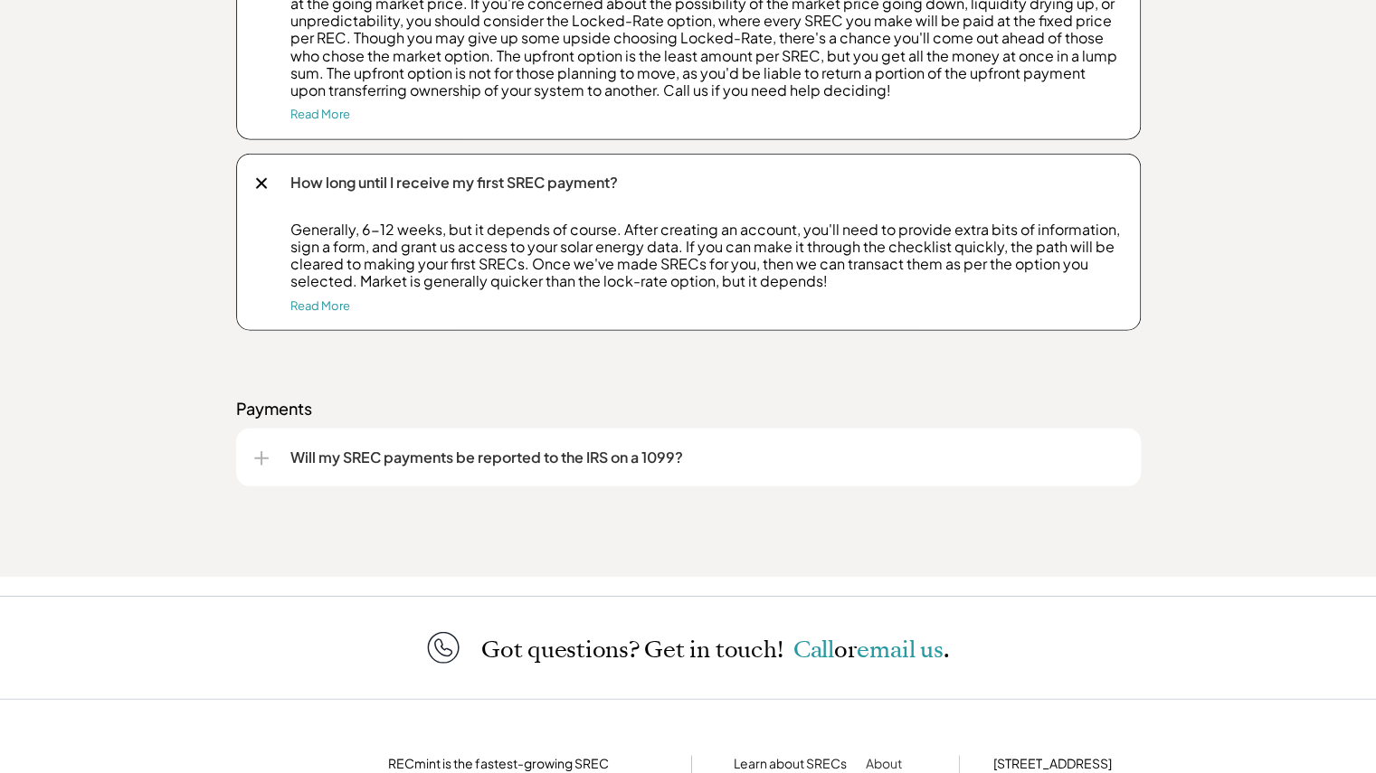
scroll to position [2739, 0]
click at [505, 442] on div "Will my SREC payments be reported to the IRS on a 1099?" at bounding box center [688, 456] width 868 height 58
